Goal: Find specific page/section: Find specific page/section

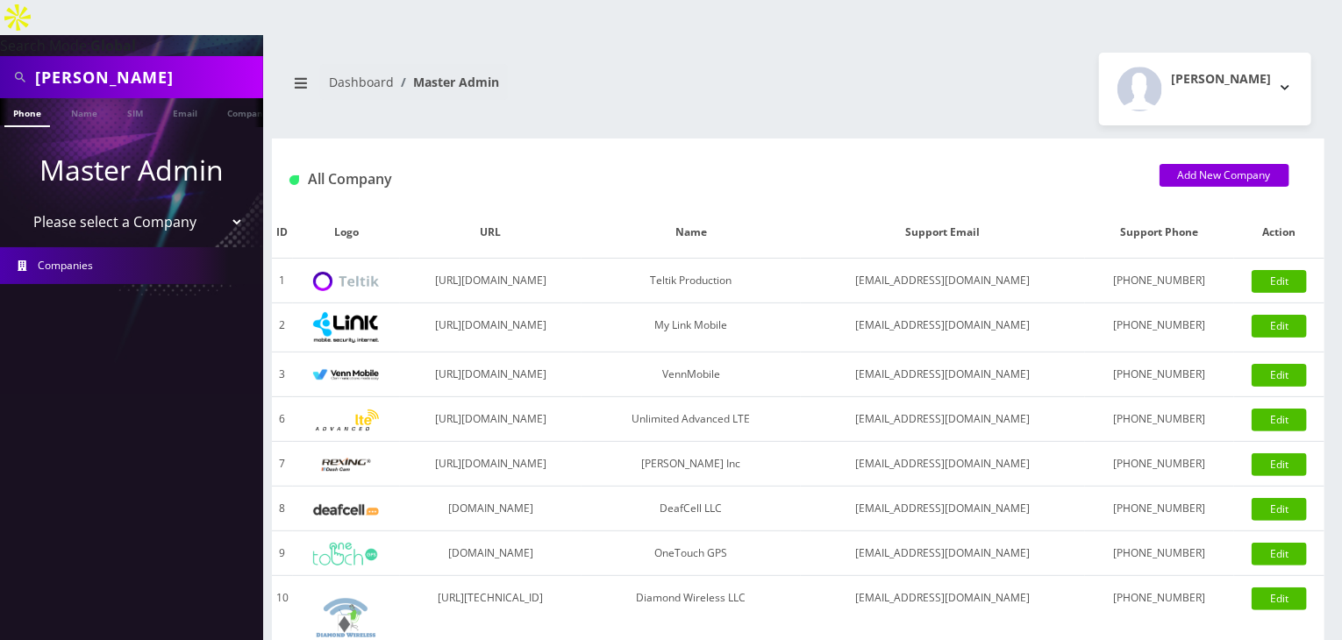
drag, startPoint x: 166, startPoint y: 190, endPoint x: 162, endPoint y: 201, distance: 11.1
click at [166, 205] on select "Please select a Company Teltik Production My Link Mobile VennMobile Unlimited A…" at bounding box center [132, 221] width 224 height 33
select select "13"
click at [20, 205] on select "Please select a Company Teltik Production My Link Mobile VennMobile Unlimited A…" at bounding box center [132, 221] width 224 height 33
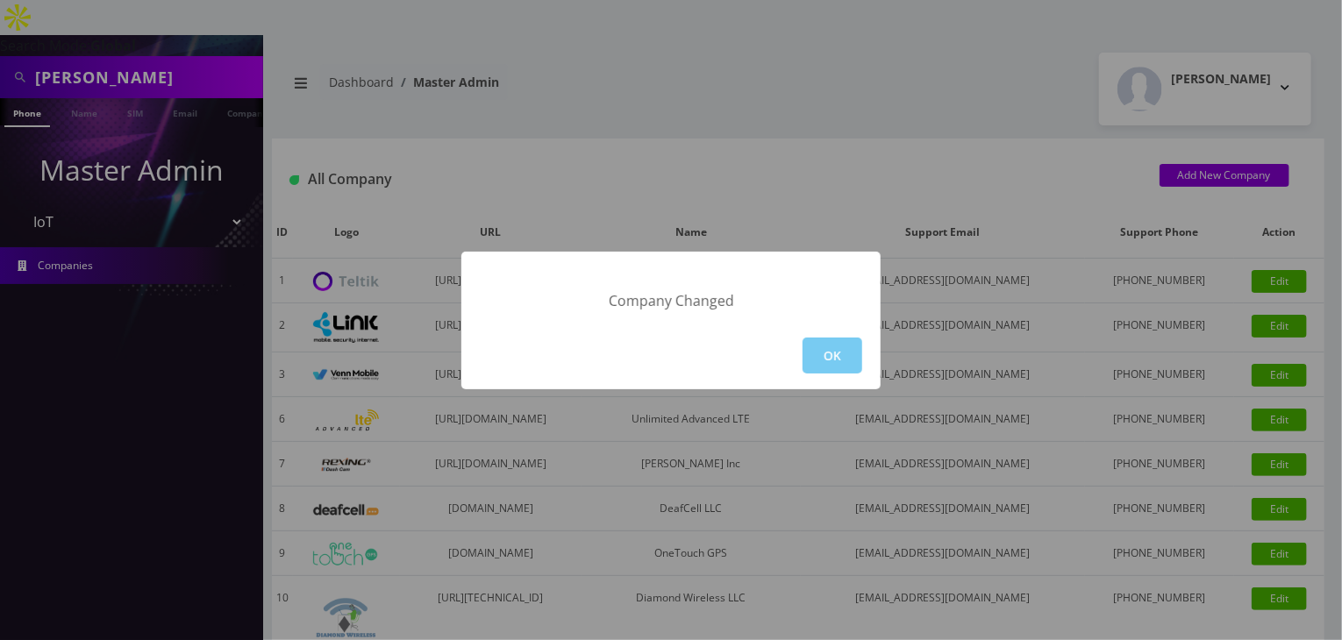
click at [840, 350] on button "OK" at bounding box center [833, 356] width 60 height 36
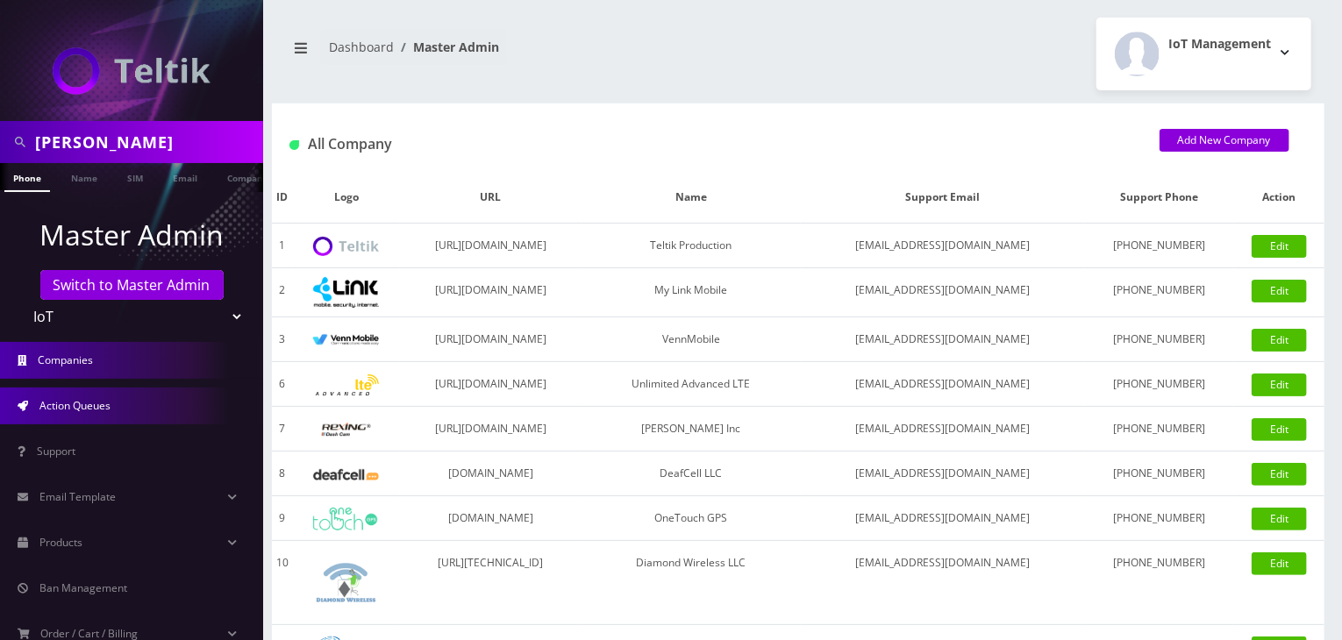
click at [80, 415] on link "Action Queues" at bounding box center [131, 406] width 263 height 37
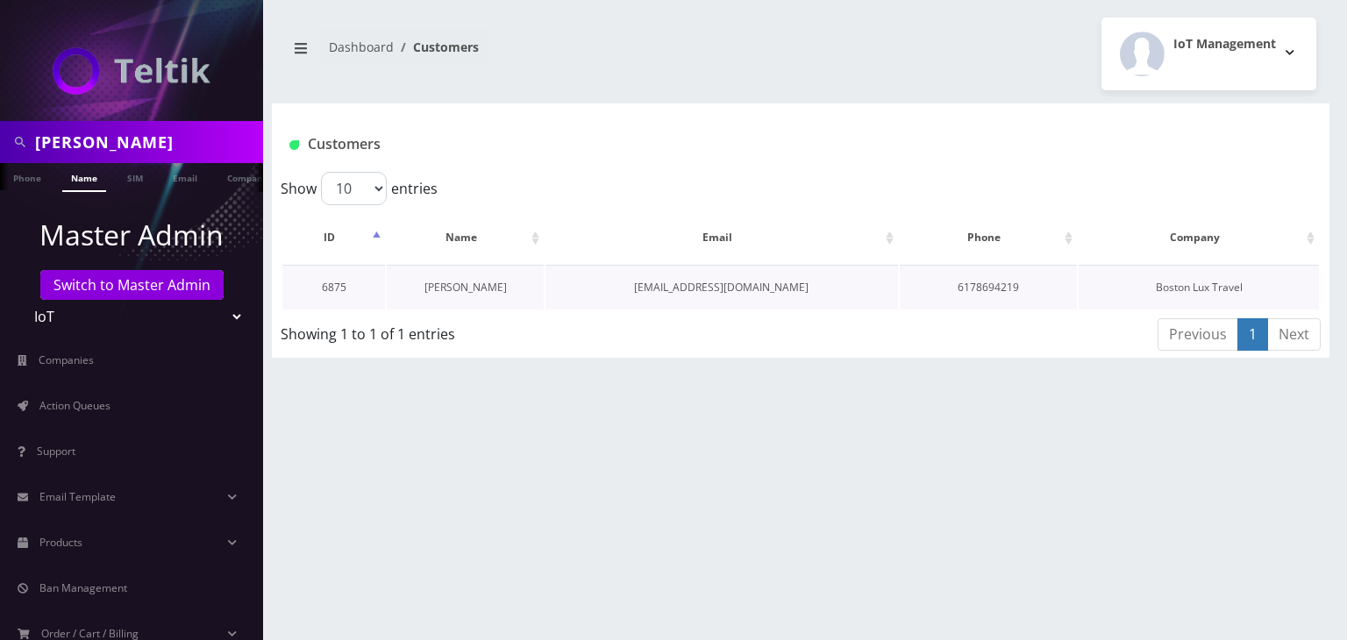
click at [468, 289] on link "Abe Zerou" at bounding box center [466, 287] width 82 height 15
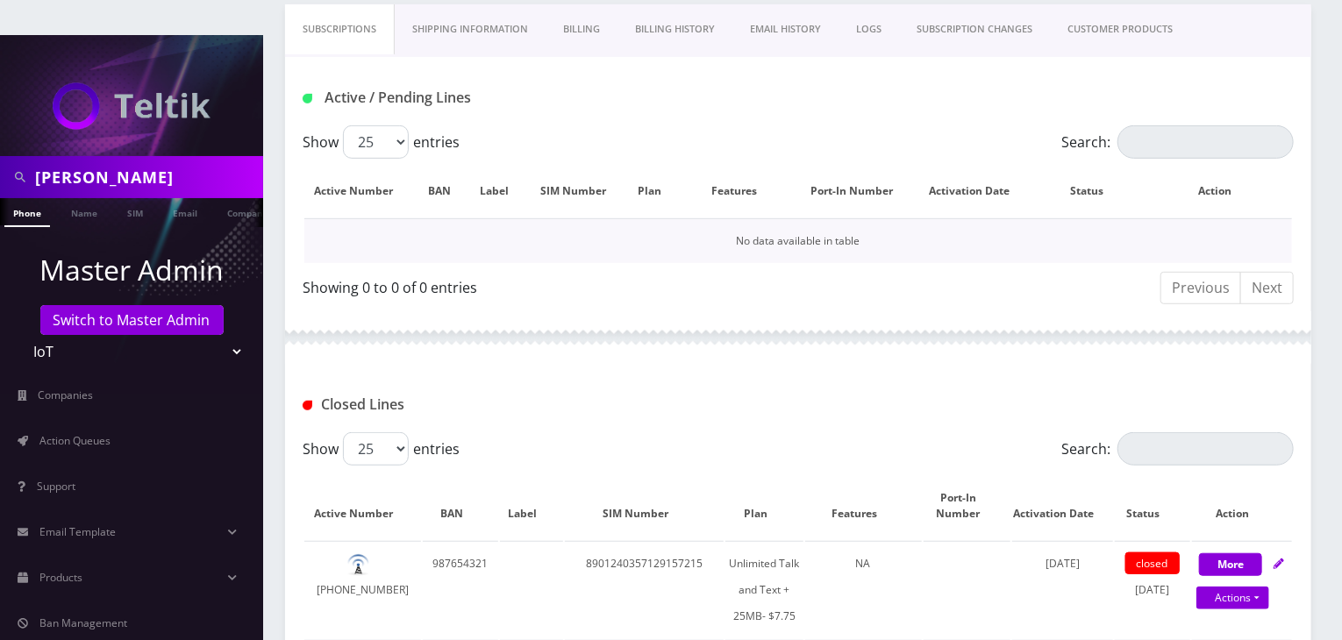
scroll to position [263, 0]
